Goal: Obtain resource: Obtain resource

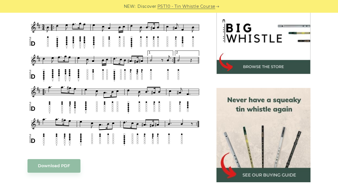
scroll to position [238, 0]
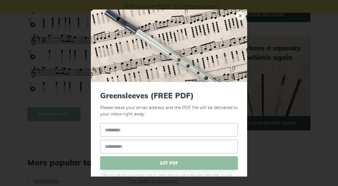
type input "**********"
click at [167, 162] on span "GET PDF" at bounding box center [169, 163] width 138 height 14
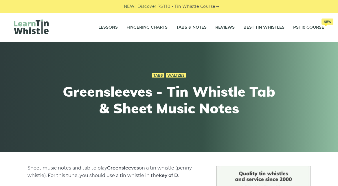
scroll to position [0, 0]
click at [107, 26] on link "Lessons" at bounding box center [107, 27] width 19 height 14
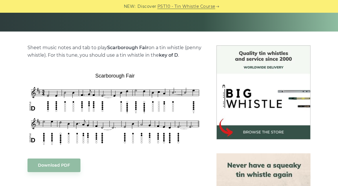
scroll to position [118, 0]
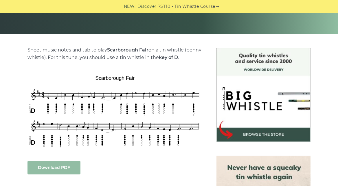
click at [69, 169] on link "Download PDF" at bounding box center [54, 168] width 53 height 14
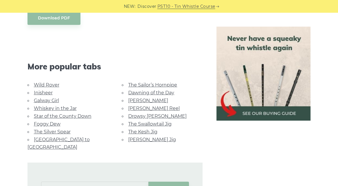
scroll to position [268, 0]
click at [44, 92] on link "Inisheer" at bounding box center [43, 93] width 19 height 6
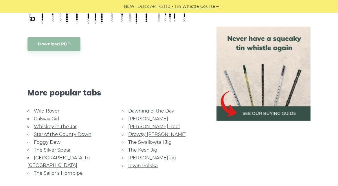
scroll to position [363, 0]
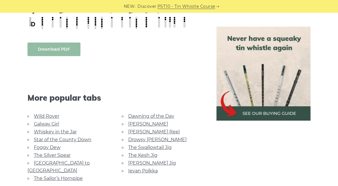
click at [66, 50] on link "Download PDF" at bounding box center [54, 50] width 53 height 14
click at [51, 124] on link "Galway Girl" at bounding box center [46, 124] width 25 height 6
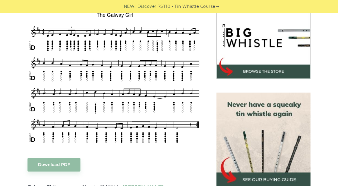
scroll to position [187, 0]
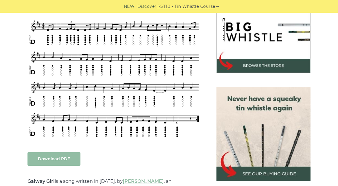
click at [71, 162] on link "Download PDF" at bounding box center [54, 159] width 53 height 14
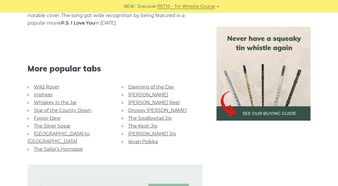
scroll to position [378, 0]
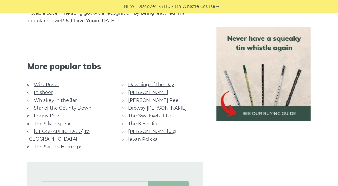
click at [64, 100] on link "Whiskey in the Jar" at bounding box center [55, 101] width 43 height 6
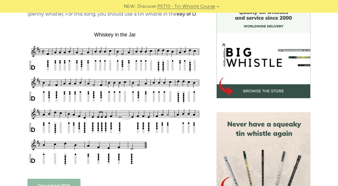
scroll to position [181, 0]
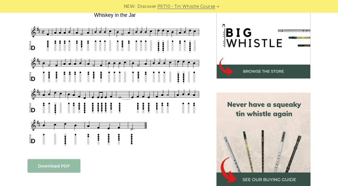
click at [59, 166] on link "Download PDF" at bounding box center [54, 166] width 53 height 14
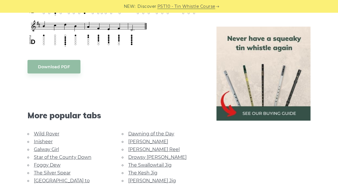
scroll to position [310, 0]
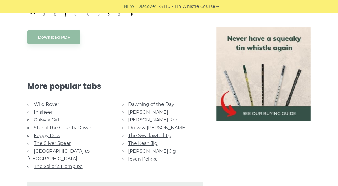
click at [54, 135] on link "Foggy Dew" at bounding box center [47, 136] width 27 height 6
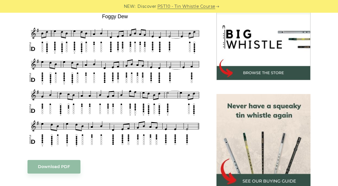
scroll to position [179, 0]
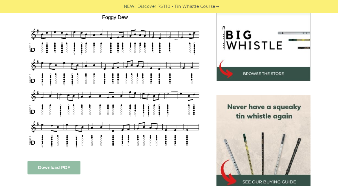
click at [52, 170] on link "Download PDF" at bounding box center [54, 168] width 53 height 14
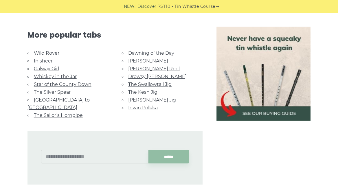
scroll to position [361, 0]
click at [67, 112] on link "The Sailor’s Hornpipe" at bounding box center [58, 115] width 49 height 6
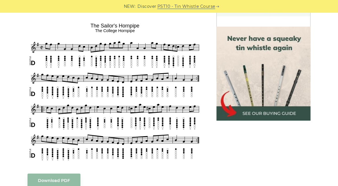
scroll to position [313, 0]
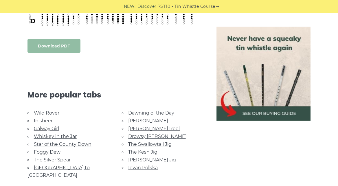
click at [64, 47] on link "Download PDF" at bounding box center [54, 46] width 53 height 14
click at [140, 121] on link "[PERSON_NAME]" at bounding box center [148, 121] width 40 height 6
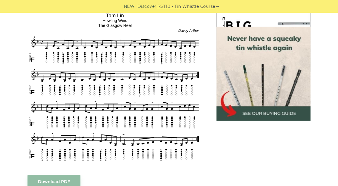
scroll to position [302, 0]
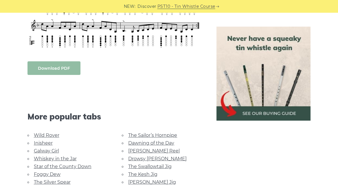
click at [60, 68] on link "Download PDF" at bounding box center [54, 68] width 53 height 14
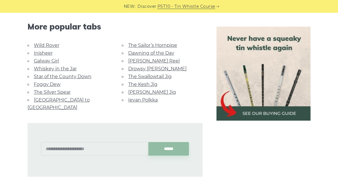
scroll to position [409, 0]
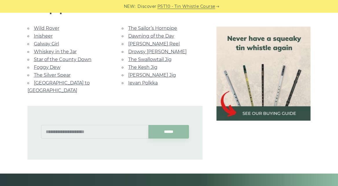
click at [149, 73] on link "[PERSON_NAME] Jig" at bounding box center [152, 75] width 48 height 6
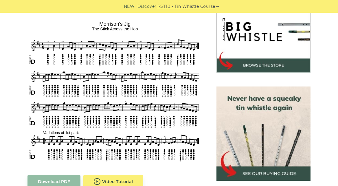
scroll to position [299, 0]
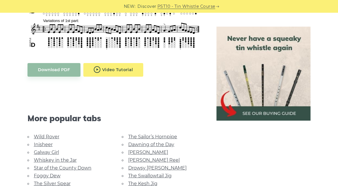
click at [115, 63] on body "NEW: Discover PST10 - Tin Whistle Course Lessons Fingering Charts Tabs & Notes …" at bounding box center [169, 151] width 338 height 901
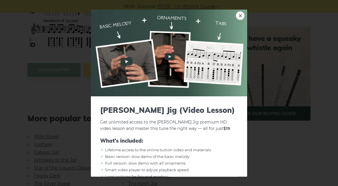
scroll to position [0, 0]
click at [239, 15] on link "×" at bounding box center [240, 15] width 9 height 9
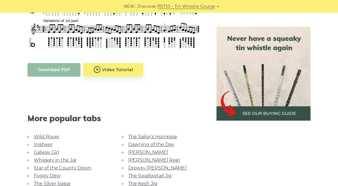
click at [60, 63] on link "Download PDF" at bounding box center [54, 70] width 53 height 14
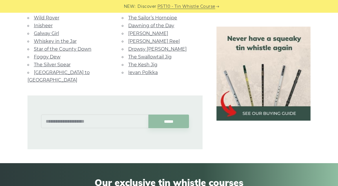
scroll to position [417, 0]
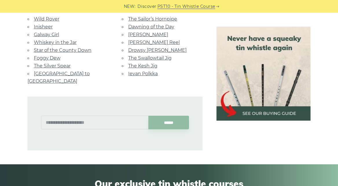
click at [140, 71] on link "Ievan Polkka" at bounding box center [143, 74] width 30 height 6
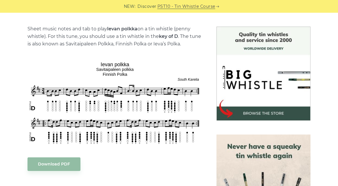
scroll to position [148, 0]
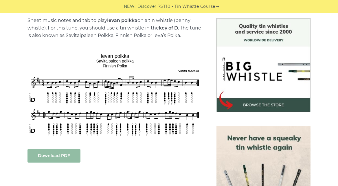
click at [52, 157] on link "Download PDF" at bounding box center [54, 156] width 53 height 14
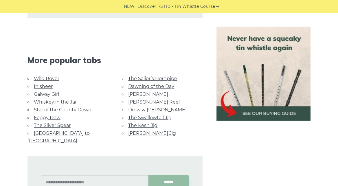
scroll to position [1380, 0]
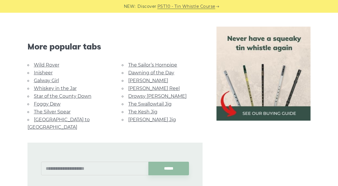
click at [149, 109] on link "The Kesh Jig" at bounding box center [142, 112] width 29 height 6
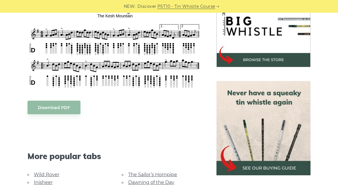
scroll to position [213, 0]
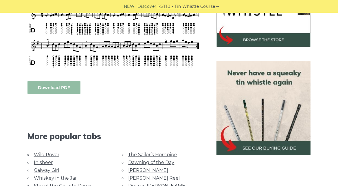
click at [56, 89] on link "Download PDF" at bounding box center [54, 88] width 53 height 14
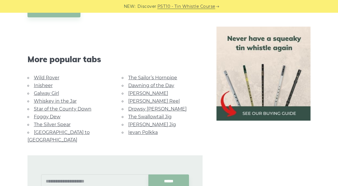
scroll to position [293, 0]
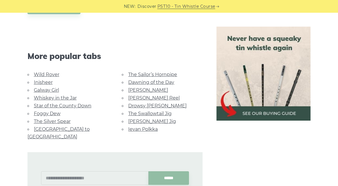
click at [156, 111] on link "The Swallowtail Jig" at bounding box center [149, 114] width 43 height 6
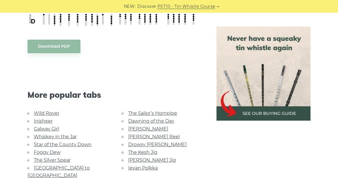
scroll to position [455, 0]
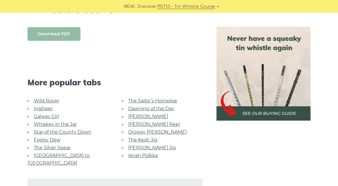
click at [48, 33] on link "Download PDF" at bounding box center [54, 34] width 53 height 14
click at [149, 131] on link "Drowsy [PERSON_NAME]" at bounding box center [157, 132] width 58 height 6
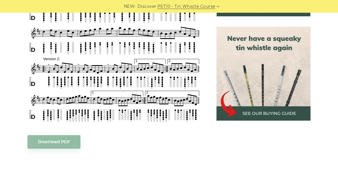
scroll to position [294, 0]
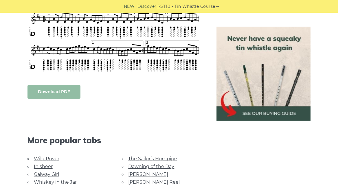
click at [65, 94] on link "Download PDF" at bounding box center [54, 92] width 53 height 14
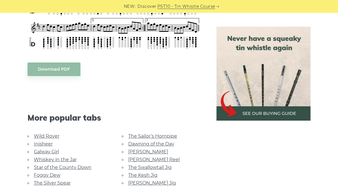
scroll to position [420, 0]
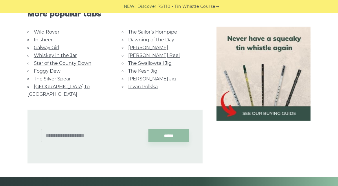
click at [153, 54] on link "[PERSON_NAME] Reel" at bounding box center [154, 56] width 52 height 6
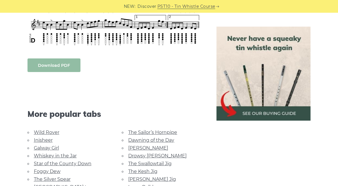
scroll to position [294, 0]
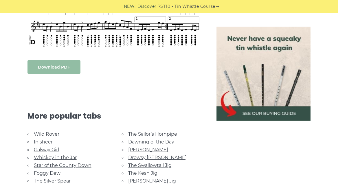
click at [59, 68] on link "Download PDF" at bounding box center [54, 67] width 53 height 14
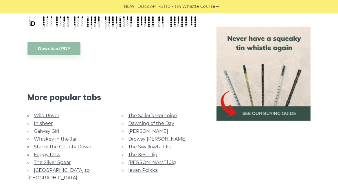
scroll to position [312, 0]
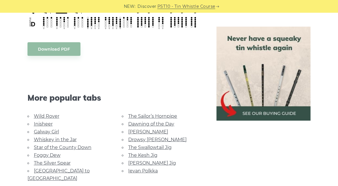
click at [59, 169] on link "[GEOGRAPHIC_DATA] to [GEOGRAPHIC_DATA]" at bounding box center [59, 174] width 62 height 13
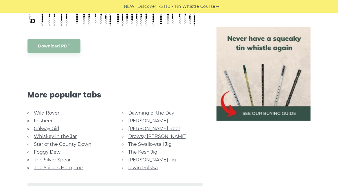
scroll to position [259, 0]
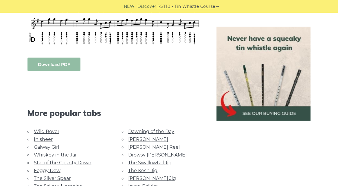
click at [65, 64] on link "Download PDF" at bounding box center [54, 65] width 53 height 14
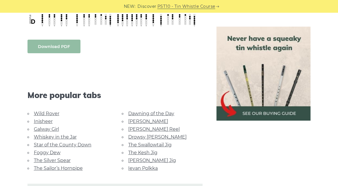
scroll to position [278, 0]
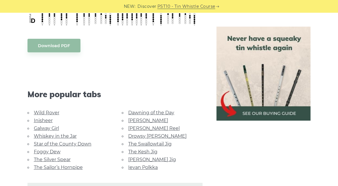
click at [57, 157] on link "The Silver Spear" at bounding box center [52, 160] width 37 height 6
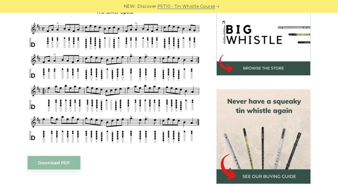
scroll to position [230, 0]
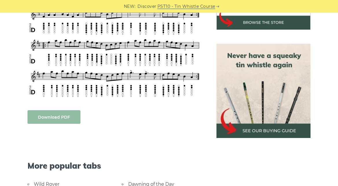
click at [53, 120] on link "Download PDF" at bounding box center [54, 117] width 53 height 14
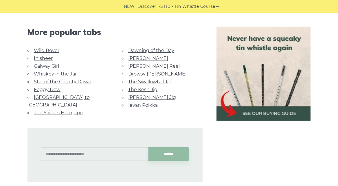
scroll to position [374, 0]
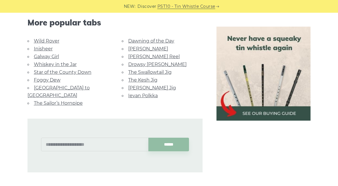
click at [59, 72] on link "Star of the County Down" at bounding box center [63, 72] width 58 height 6
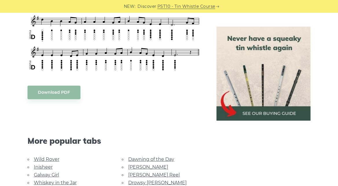
scroll to position [265, 0]
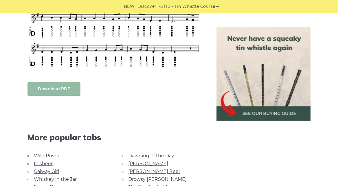
click at [65, 89] on link "Download PDF" at bounding box center [54, 89] width 53 height 14
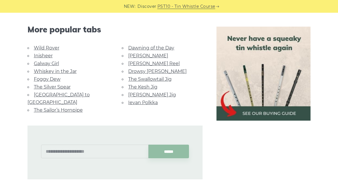
scroll to position [373, 0]
click at [59, 46] on li "Wild Rover" at bounding box center [68, 48] width 81 height 8
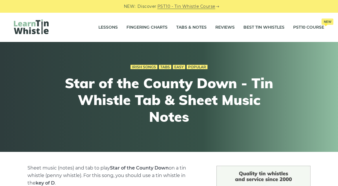
scroll to position [0, 0]
click at [193, 29] on link "Tabs & Notes" at bounding box center [191, 27] width 30 height 14
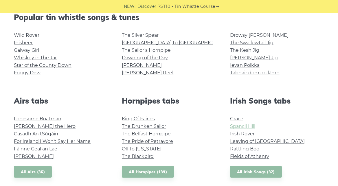
scroll to position [153, 0]
click at [259, 72] on link "Tabhair dom do lámh" at bounding box center [255, 73] width 50 height 6
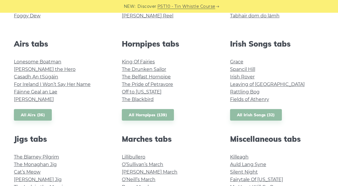
scroll to position [210, 0]
click at [148, 100] on link "The Blackbird" at bounding box center [138, 100] width 32 height 6
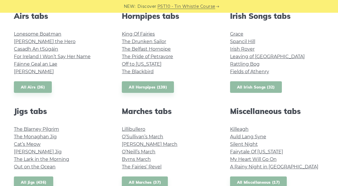
scroll to position [239, 0]
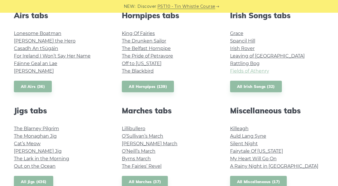
click at [255, 71] on link "Fields of Athenry" at bounding box center [249, 71] width 39 height 6
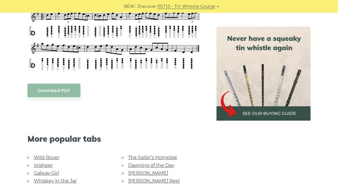
scroll to position [583, 0]
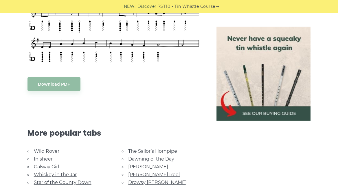
scroll to position [361, 0]
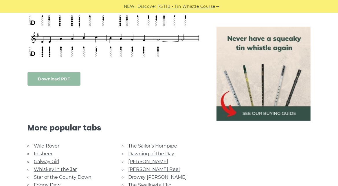
click at [57, 80] on link "Download PDF" at bounding box center [54, 79] width 53 height 14
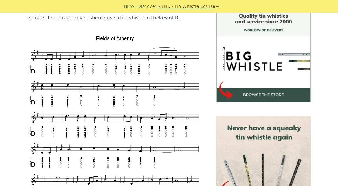
scroll to position [147, 0]
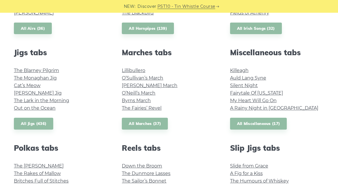
scroll to position [296, 0]
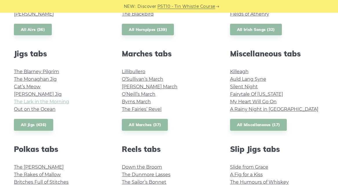
click at [47, 102] on link "The Lark in the Morning" at bounding box center [41, 102] width 55 height 6
click at [248, 86] on link "Silent Night" at bounding box center [244, 87] width 28 height 6
click at [255, 94] on link "Fairytale Of New York" at bounding box center [256, 95] width 53 height 6
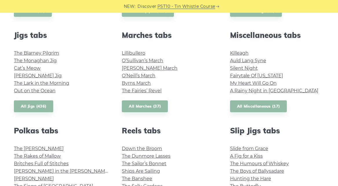
scroll to position [315, 0]
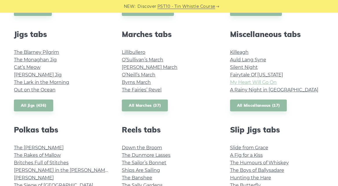
click at [248, 83] on link "My Heart Will Go On" at bounding box center [253, 83] width 47 height 6
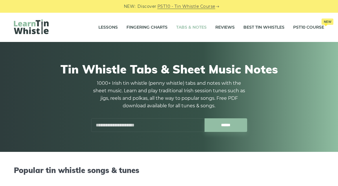
scroll to position [0, 0]
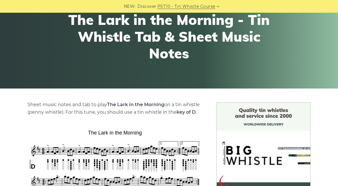
scroll to position [47, 0]
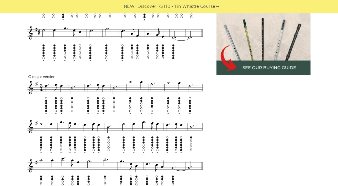
scroll to position [358, 0]
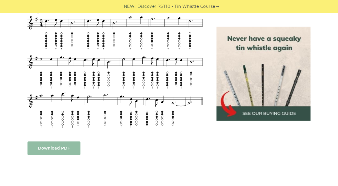
click at [56, 155] on link "Download PDF" at bounding box center [54, 149] width 53 height 14
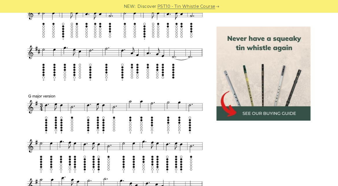
scroll to position [268, 0]
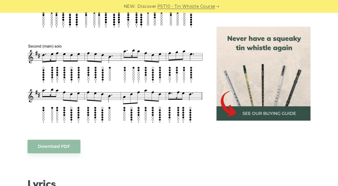
scroll to position [339, 0]
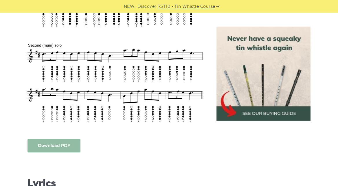
click at [58, 139] on link "Download PDF" at bounding box center [54, 146] width 53 height 14
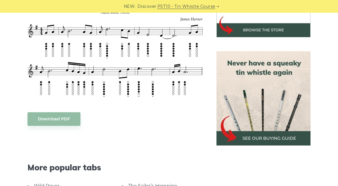
scroll to position [222, 0]
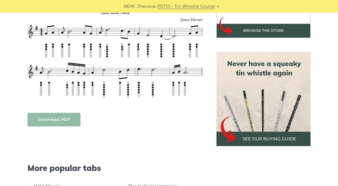
click at [67, 120] on link "Download PDF" at bounding box center [54, 120] width 53 height 14
